Goal: Book appointment/travel/reservation

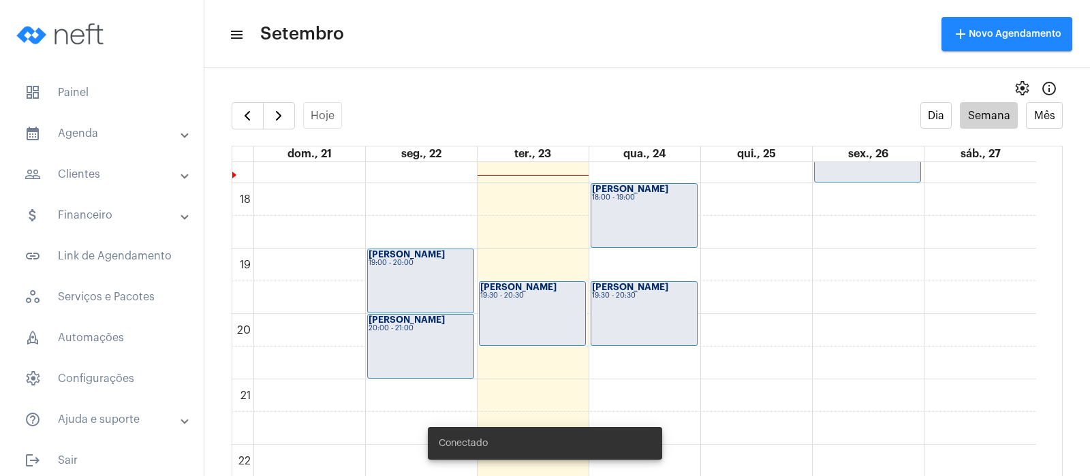
scroll to position [1159, 0]
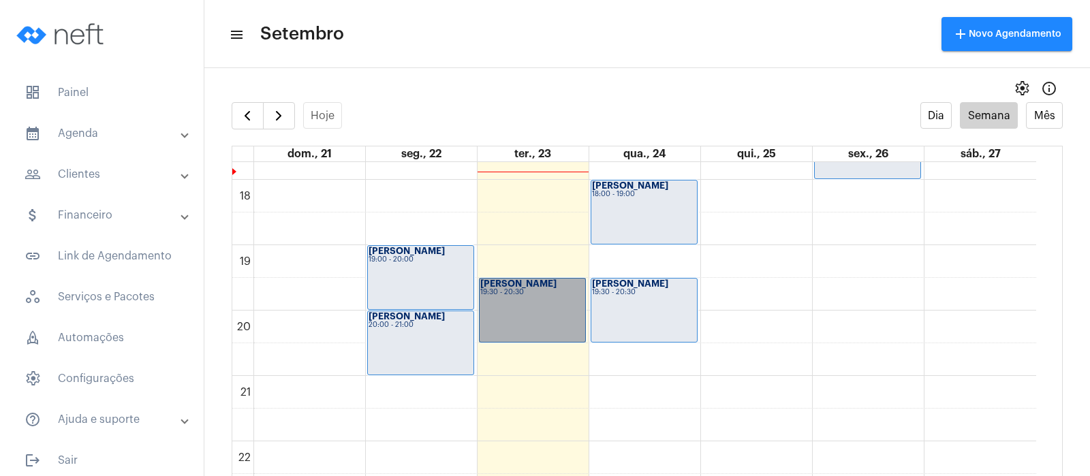
drag, startPoint x: 563, startPoint y: 296, endPoint x: 509, endPoint y: 304, distance: 54.4
click at [509, 304] on link "Viviane psico 19:30 - 20:30" at bounding box center [532, 310] width 107 height 65
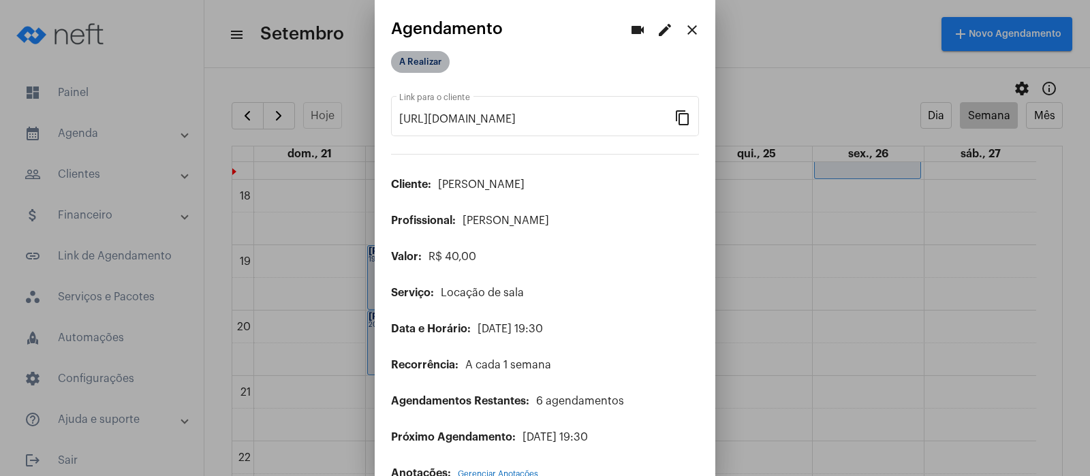
click at [420, 59] on mat-chip "A Realizar" at bounding box center [420, 62] width 59 height 22
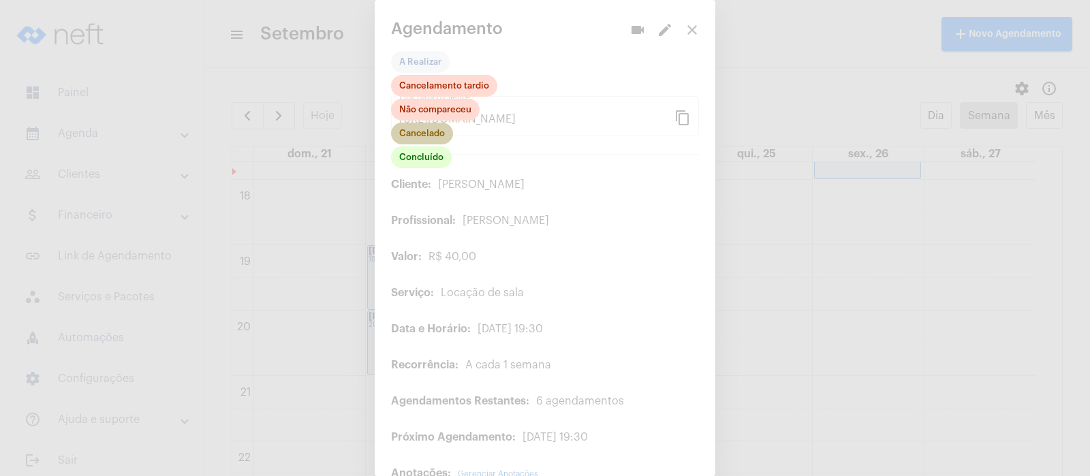
click at [418, 138] on mat-chip "Cancelado" at bounding box center [422, 134] width 62 height 22
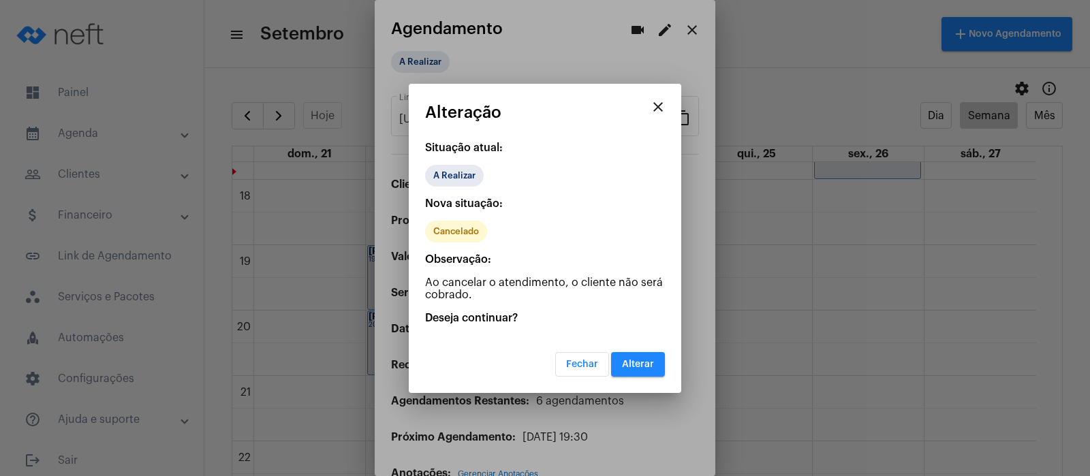
click at [624, 364] on span "Alterar" at bounding box center [638, 365] width 32 height 10
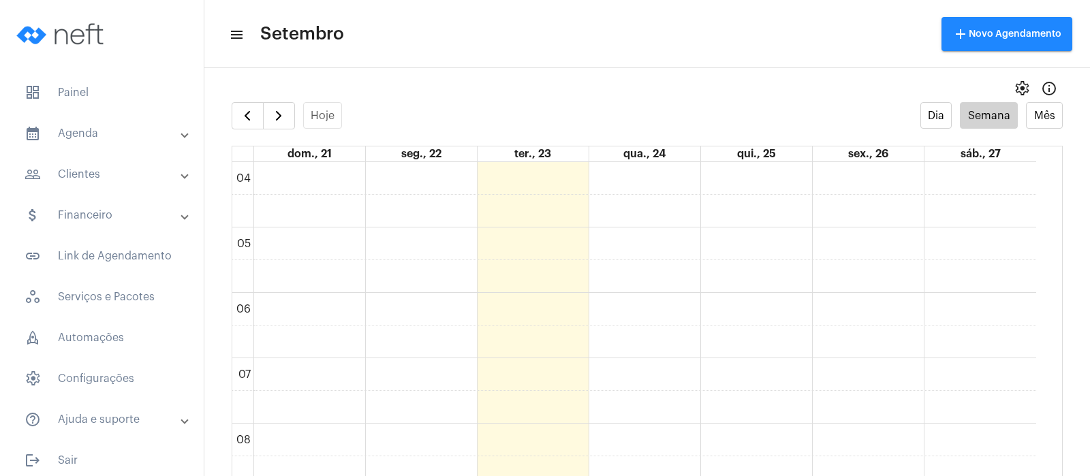
scroll to position [223, 0]
click at [248, 115] on span "button" at bounding box center [247, 116] width 16 height 16
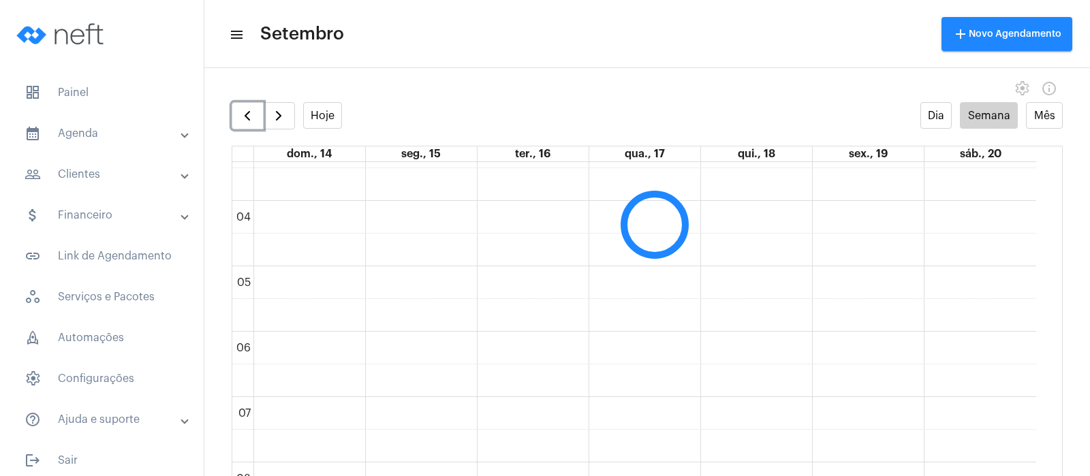
scroll to position [393, 0]
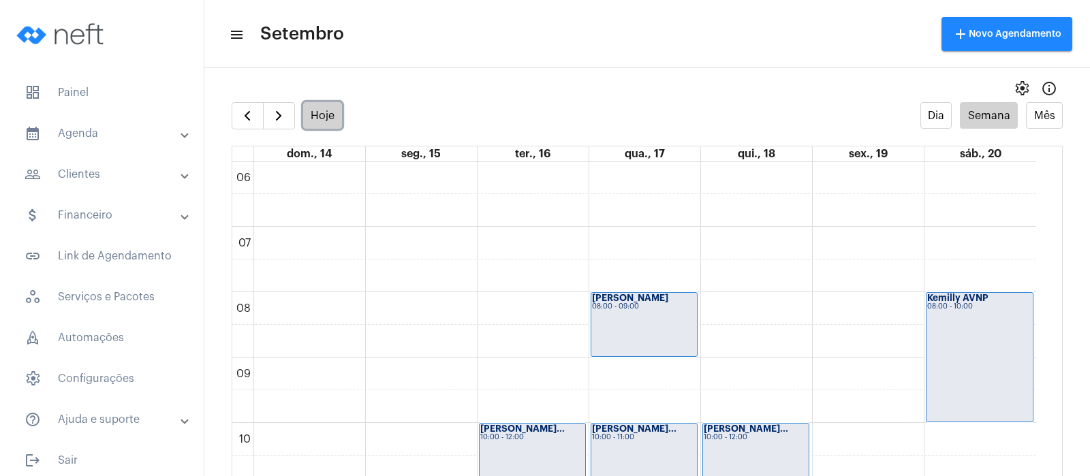
click at [323, 109] on button "Hoje" at bounding box center [323, 115] width 40 height 27
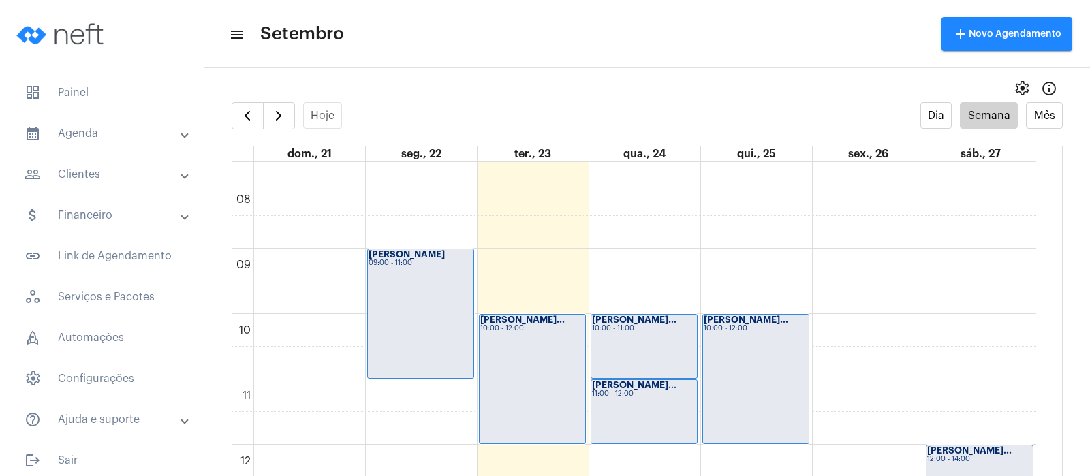
scroll to position [478, 0]
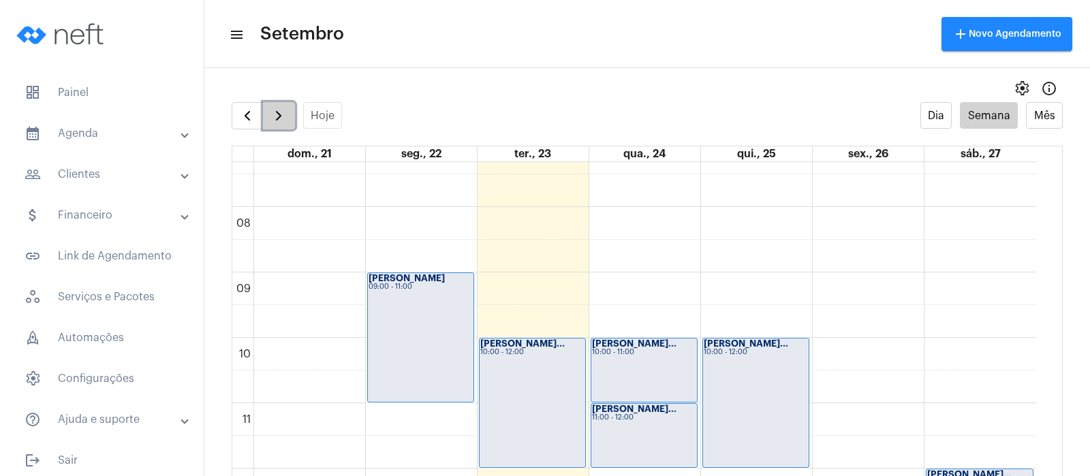
click at [287, 112] on button "button" at bounding box center [279, 115] width 32 height 27
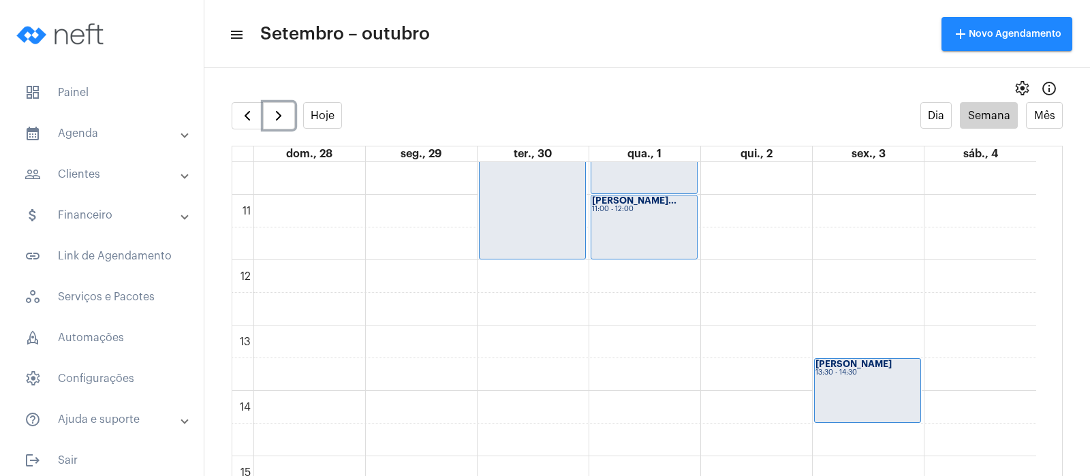
scroll to position [904, 0]
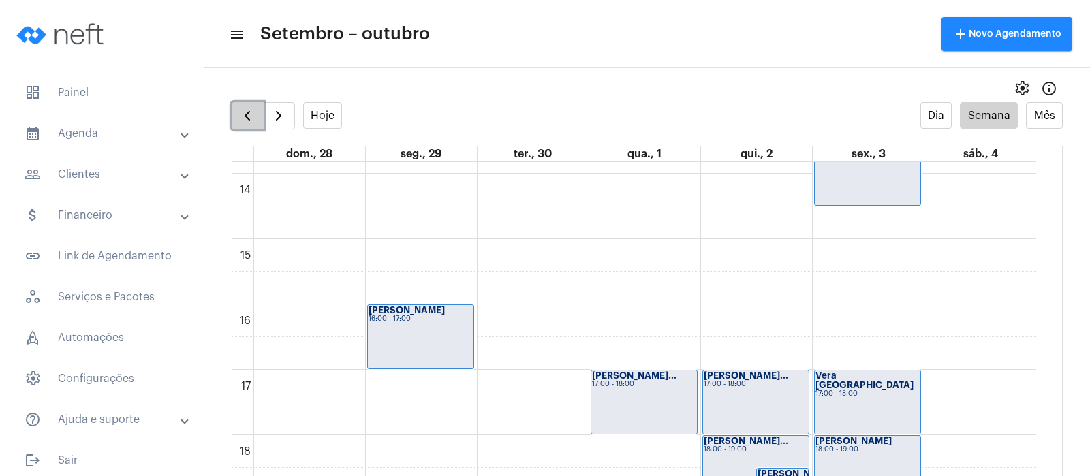
click at [241, 110] on span "button" at bounding box center [247, 116] width 16 height 16
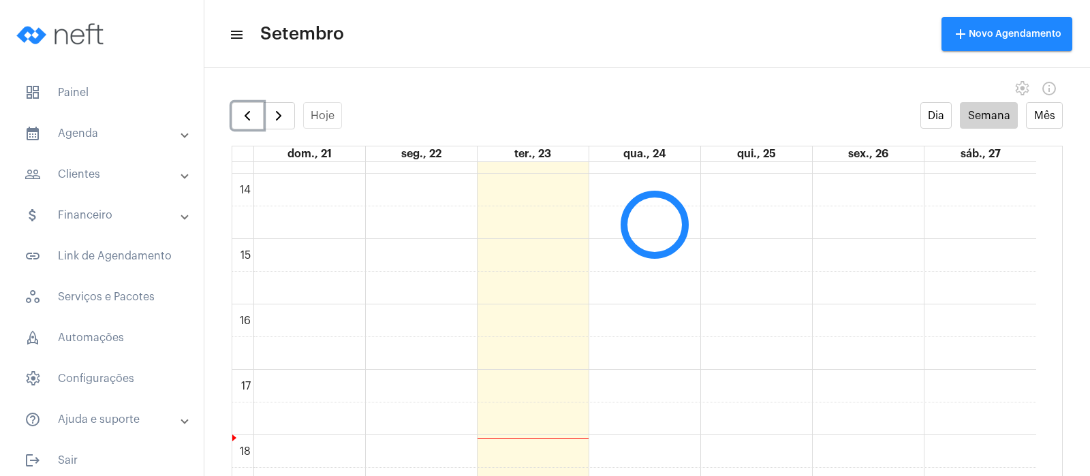
scroll to position [393, 0]
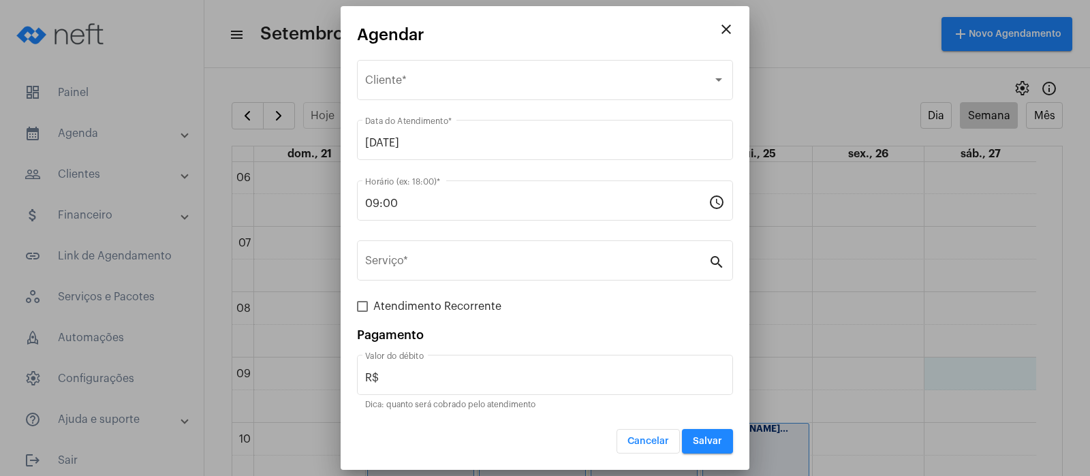
click at [660, 439] on span "Cancelar" at bounding box center [648, 442] width 42 height 10
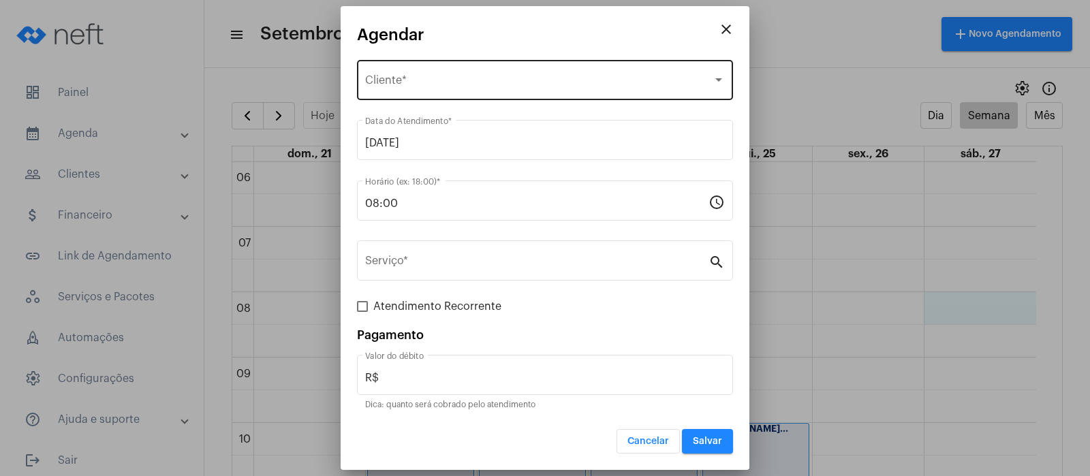
click at [480, 86] on div "Selecione o Cliente" at bounding box center [538, 83] width 347 height 12
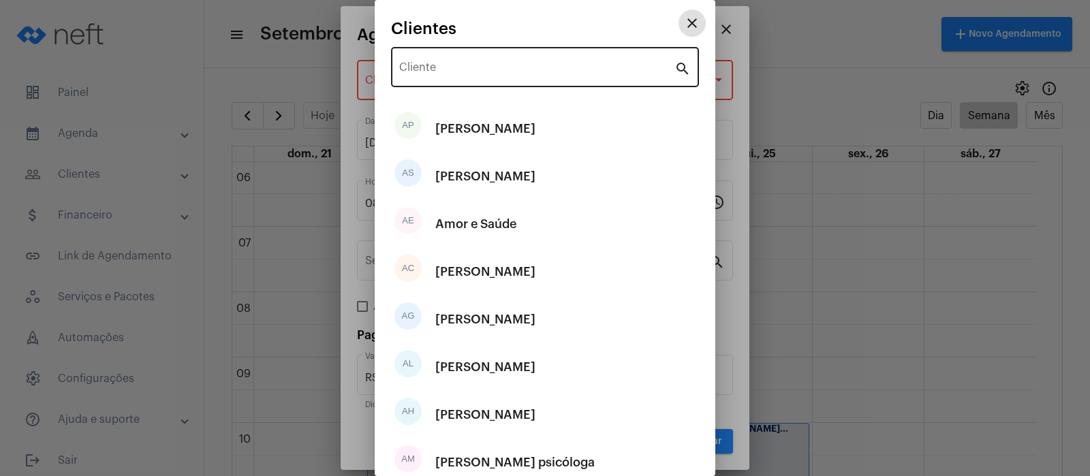
click at [437, 67] on input "Cliente" at bounding box center [536, 70] width 275 height 12
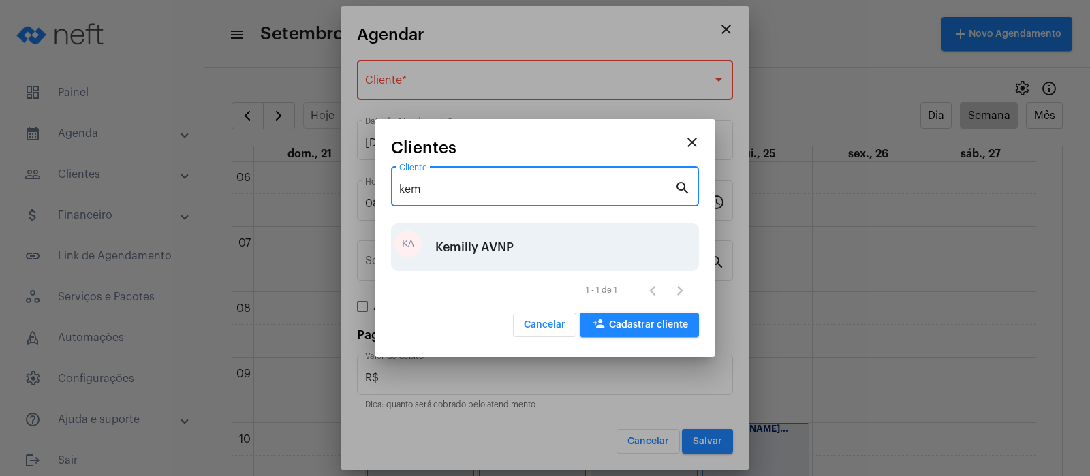
type input "kem"
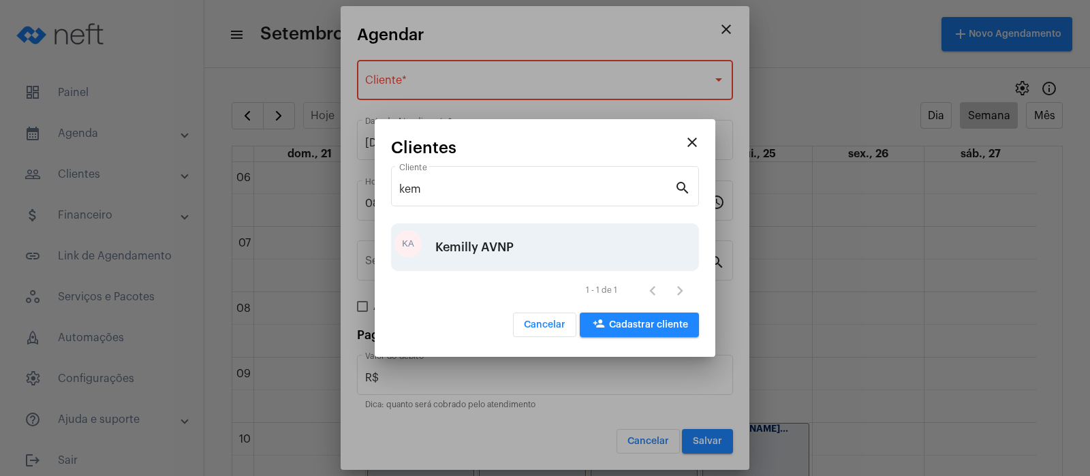
click at [460, 245] on div "Kemilly AVNP" at bounding box center [474, 247] width 78 height 41
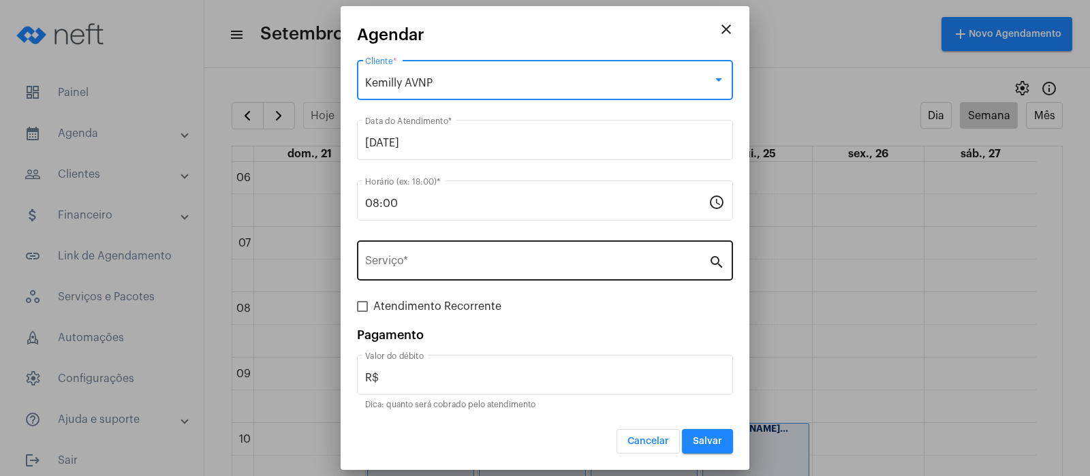
click at [398, 255] on div "Serviço *" at bounding box center [536, 259] width 343 height 43
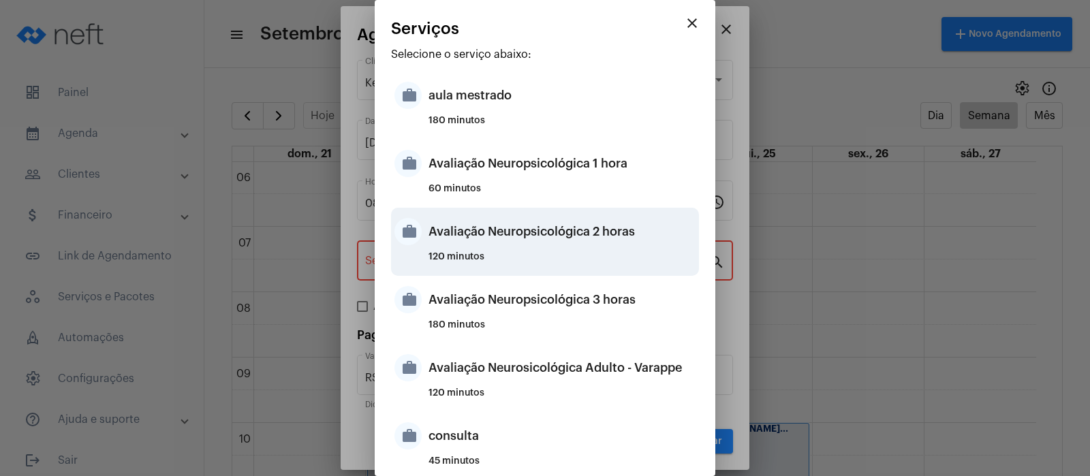
click at [479, 230] on div "Avaliação Neuropsicológica 2 horas" at bounding box center [561, 231] width 267 height 41
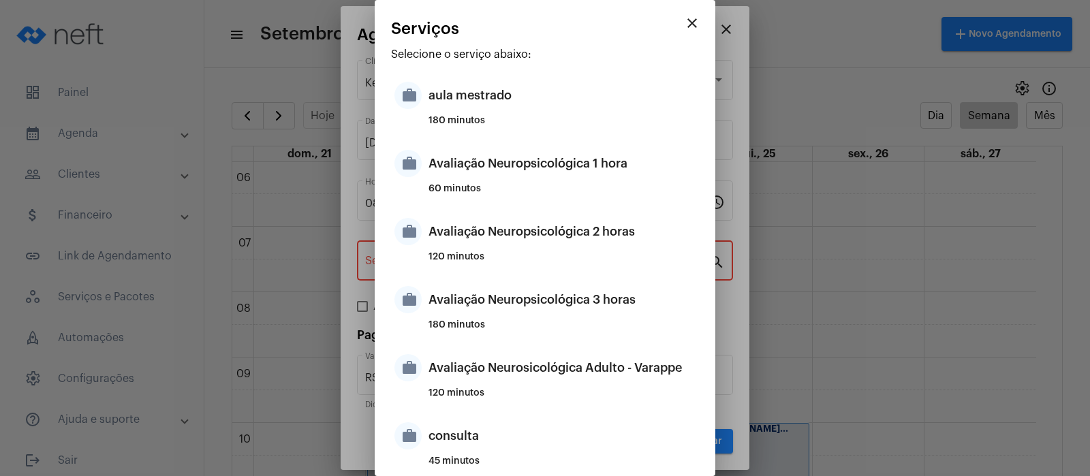
type input "Avaliação Neuropsicológica 2 horas"
type input "R$ 2 800"
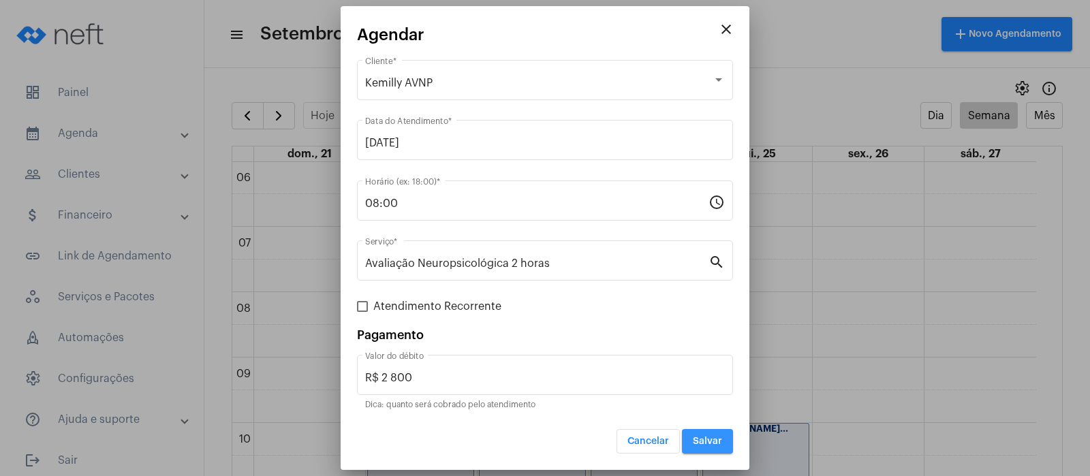
click at [708, 437] on span "Salvar" at bounding box center [707, 442] width 29 height 10
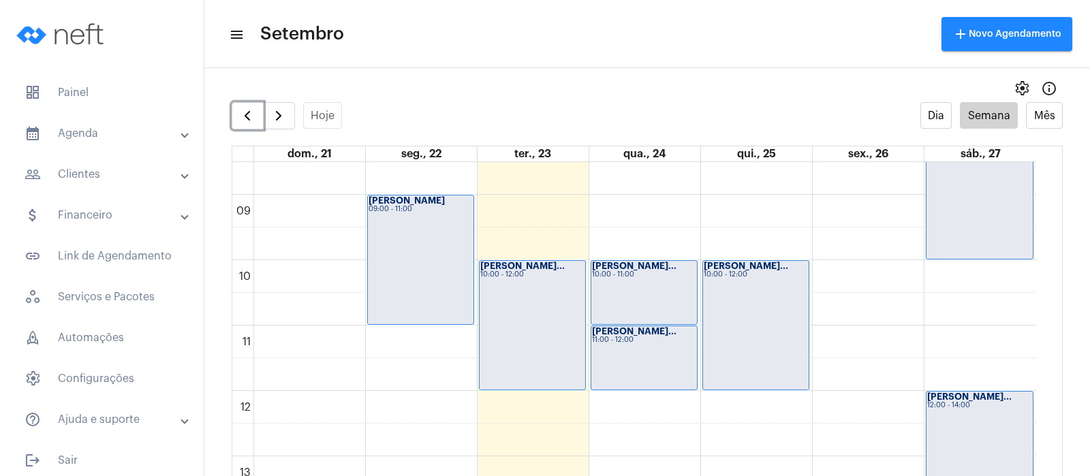
scroll to position [563, 0]
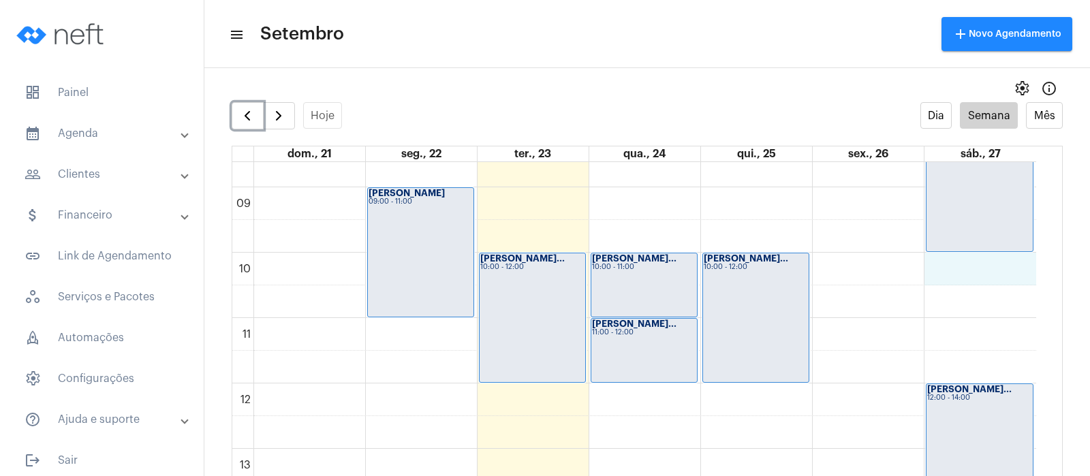
click at [987, 272] on div "00 01 02 03 04 05 06 07 08 09 10 11 12 13 14 15 16 17 18 19 20 21 22 23 [PERSON…" at bounding box center [634, 383] width 804 height 1569
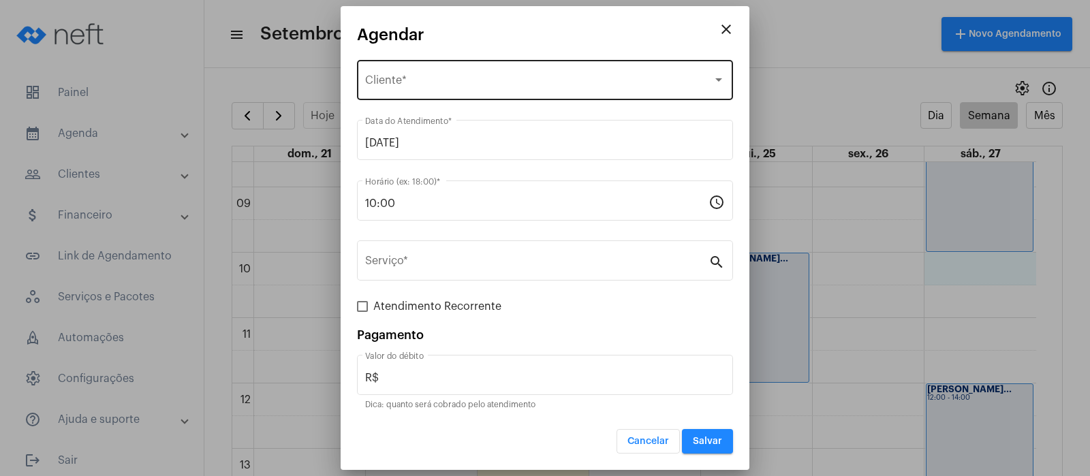
click at [526, 88] on div "Selecione o Cliente" at bounding box center [538, 83] width 347 height 12
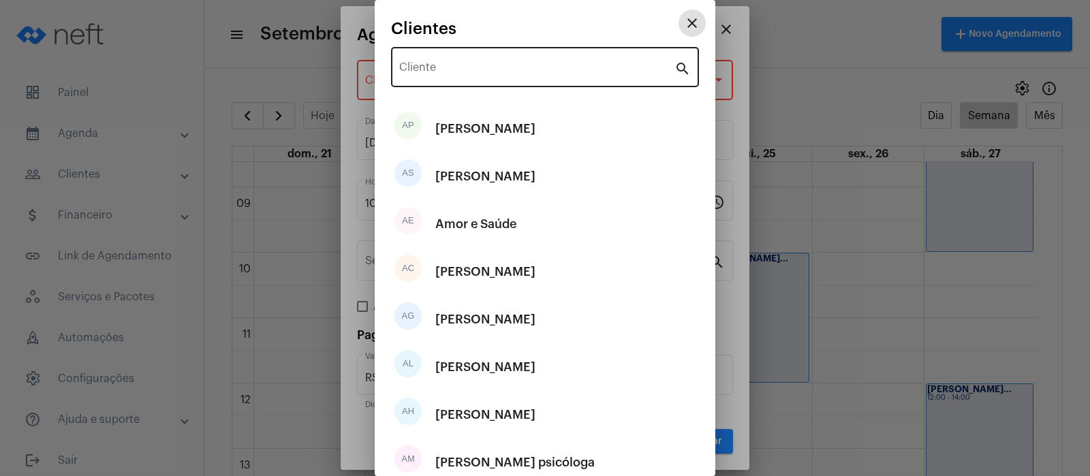
click at [452, 65] on input "Cliente" at bounding box center [536, 70] width 275 height 12
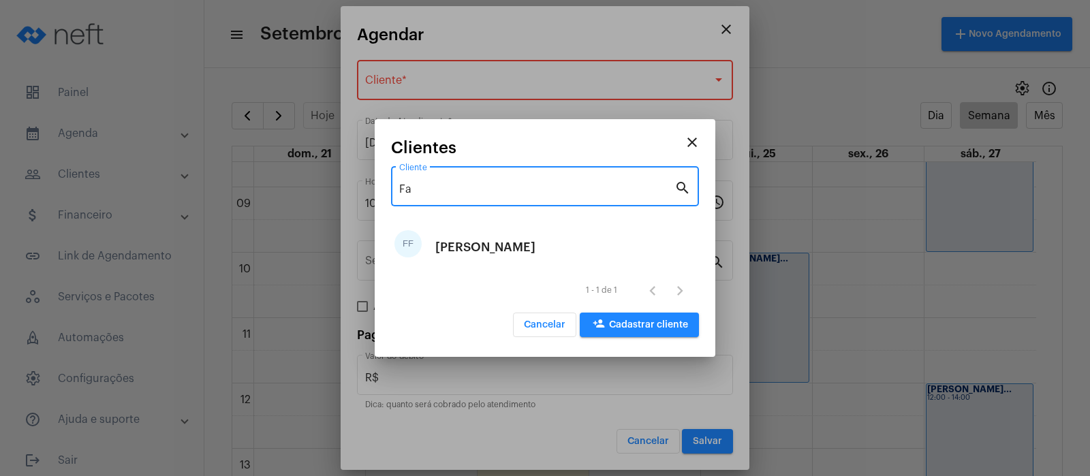
type input "F"
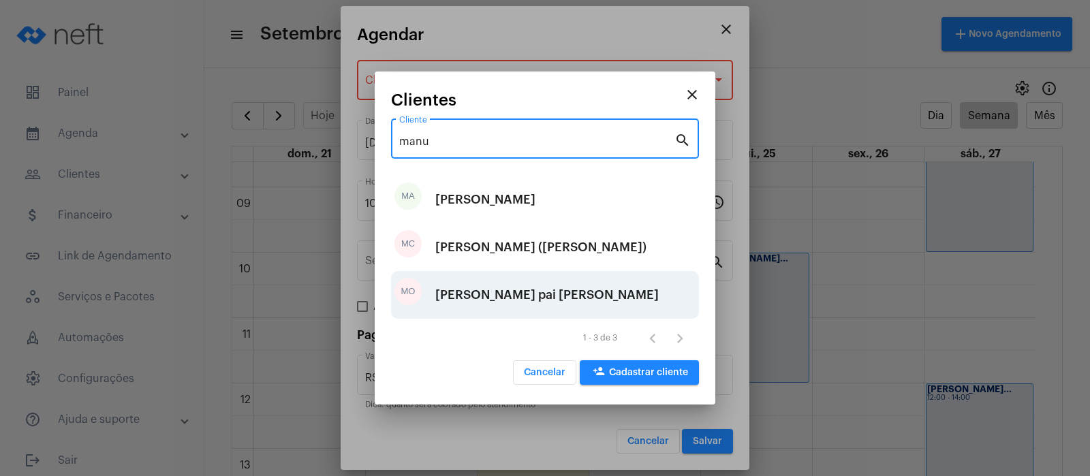
type input "manu"
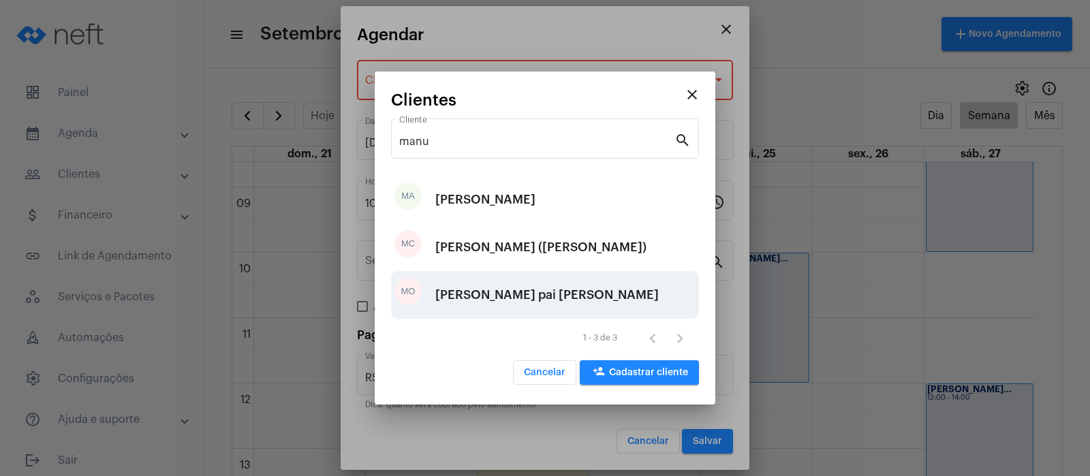
click at [471, 289] on div "[PERSON_NAME] pai [PERSON_NAME]" at bounding box center [546, 294] width 223 height 41
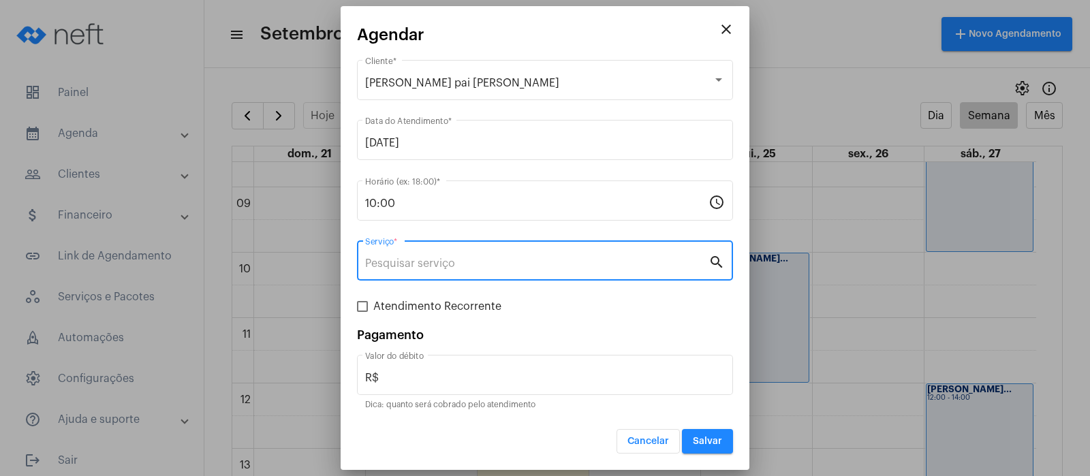
click at [420, 265] on input "Serviço *" at bounding box center [536, 263] width 343 height 12
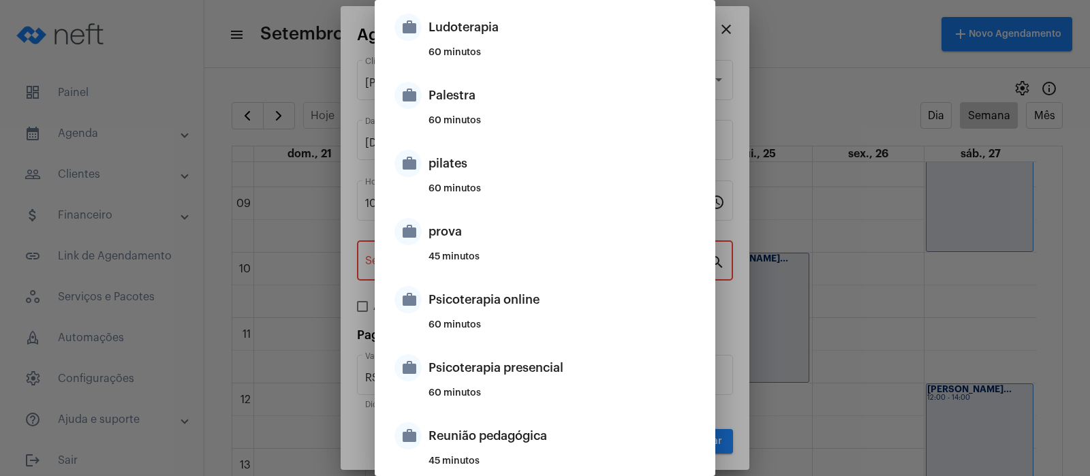
scroll to position [808, 0]
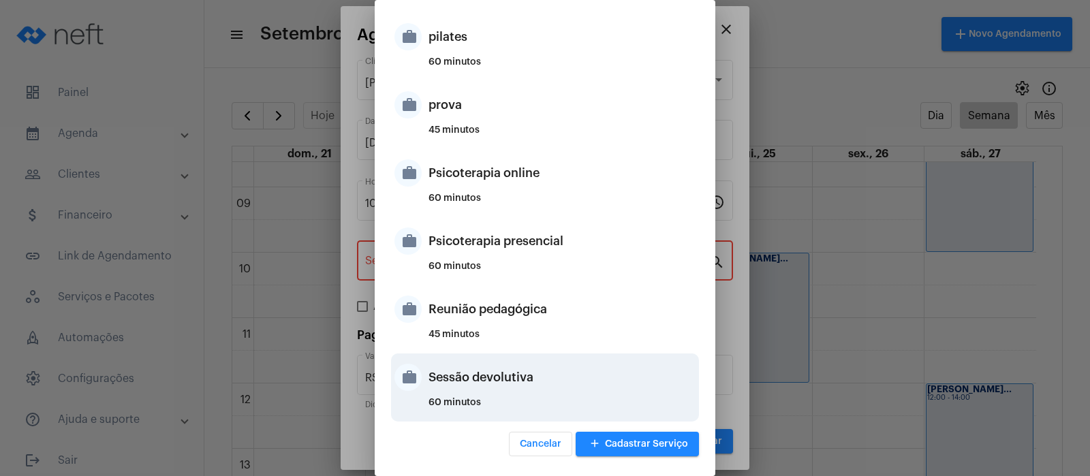
click at [479, 377] on div "Sessão devolutiva" at bounding box center [561, 377] width 267 height 41
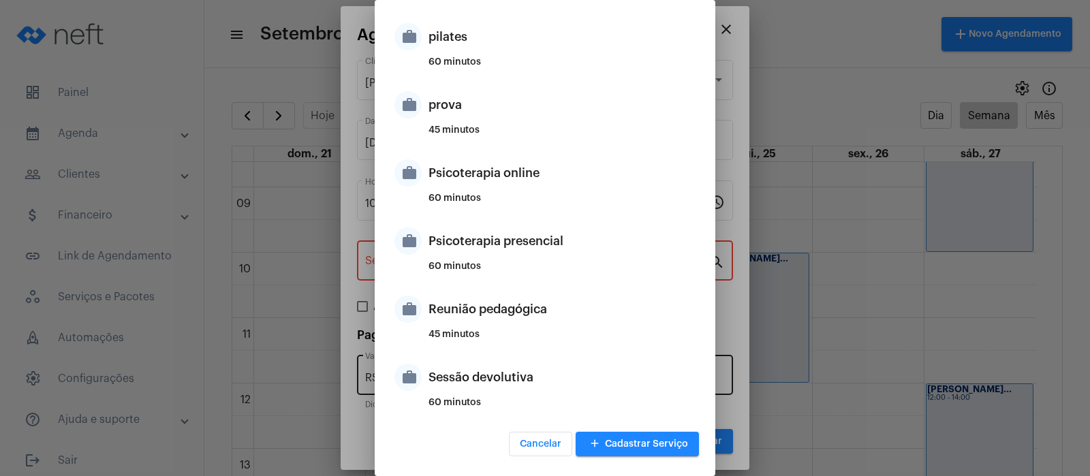
type input "Sessão devolutiva"
type input "R$ 0"
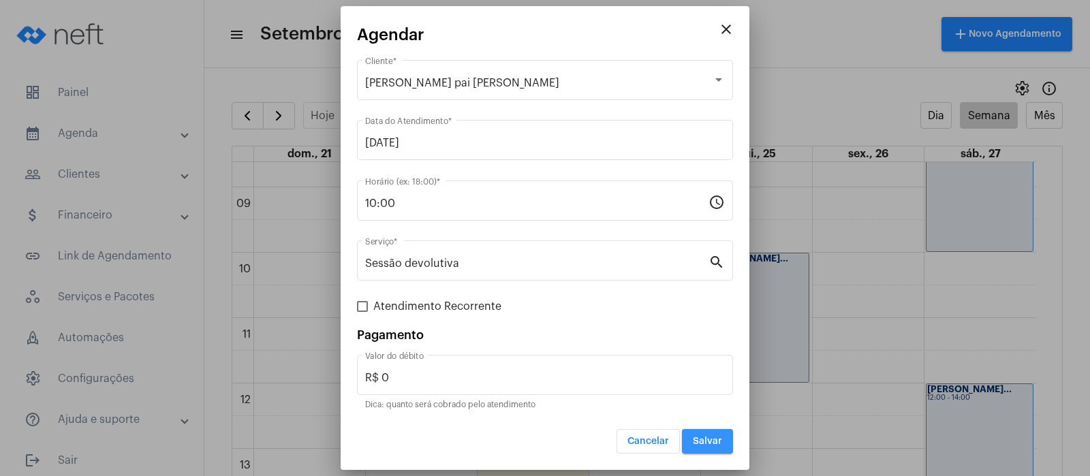
click at [706, 439] on span "Salvar" at bounding box center [707, 442] width 29 height 10
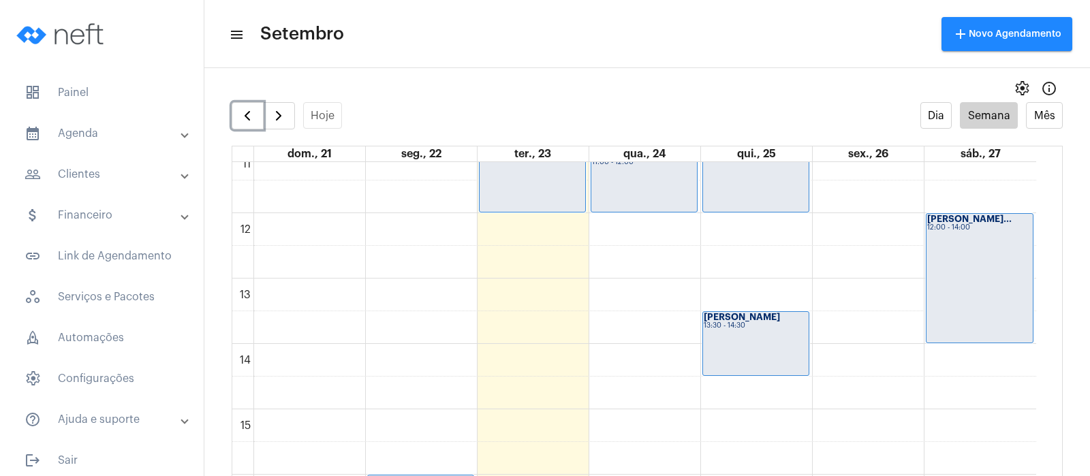
scroll to position [478, 0]
